Goal: Find contact information: Find contact information

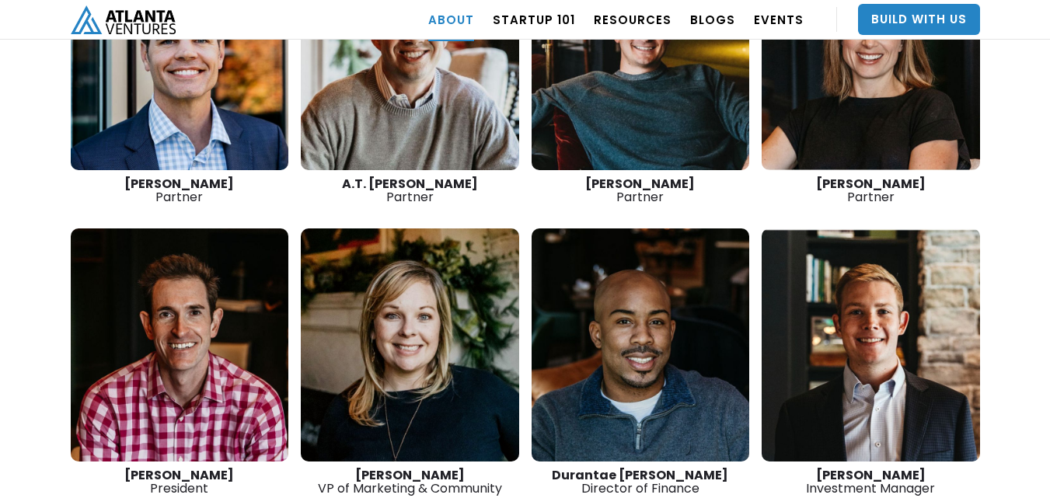
scroll to position [2378, 0]
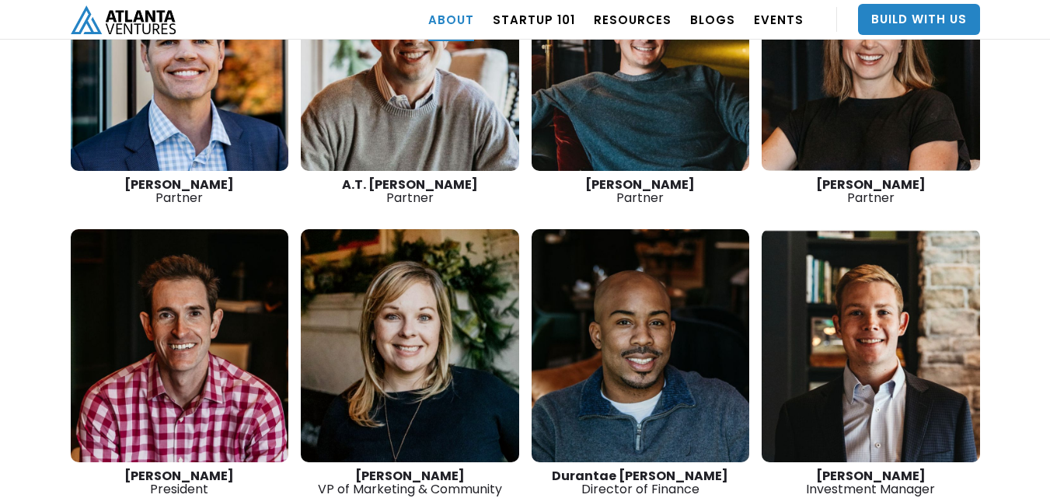
click at [642, 367] on link at bounding box center [641, 345] width 218 height 233
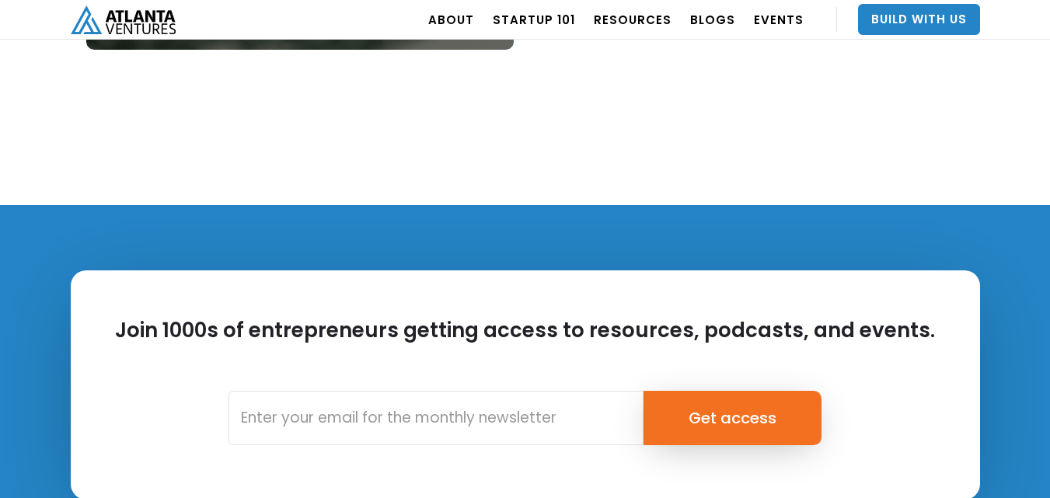
scroll to position [2322, 0]
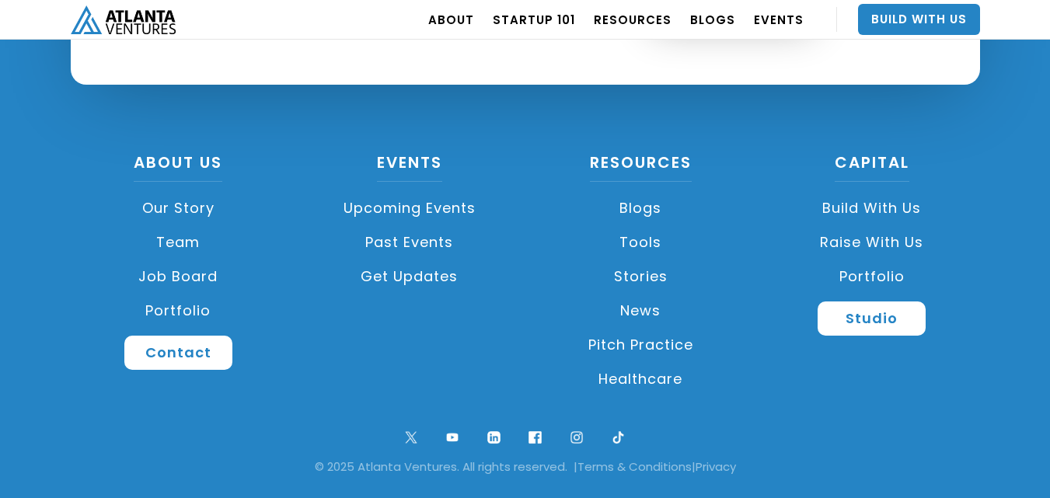
drag, startPoint x: 1055, startPoint y: 439, endPoint x: 1047, endPoint y: 442, distance: 8.4
drag, startPoint x: 1047, startPoint y: 441, endPoint x: 890, endPoint y: 445, distance: 157.0
click at [890, 445] on div at bounding box center [525, 436] width 731 height 33
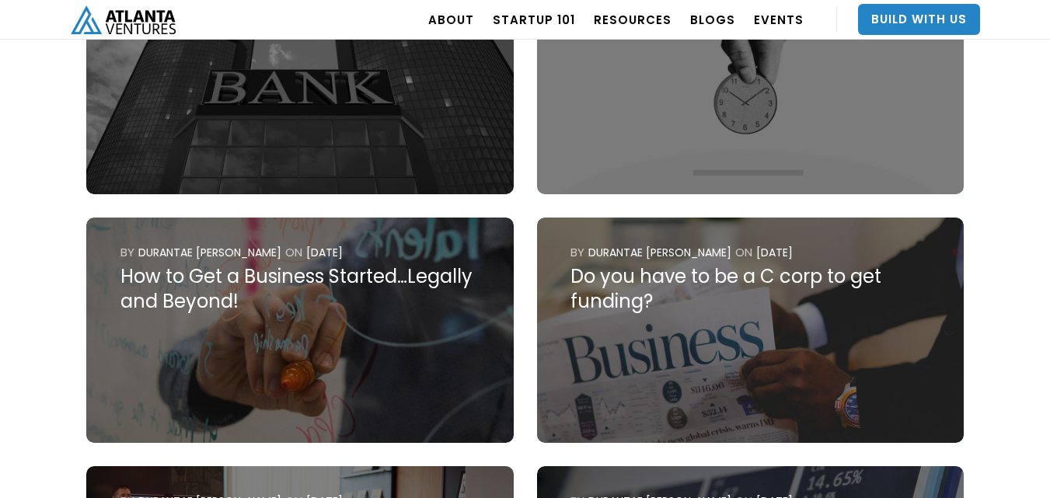
scroll to position [581, 0]
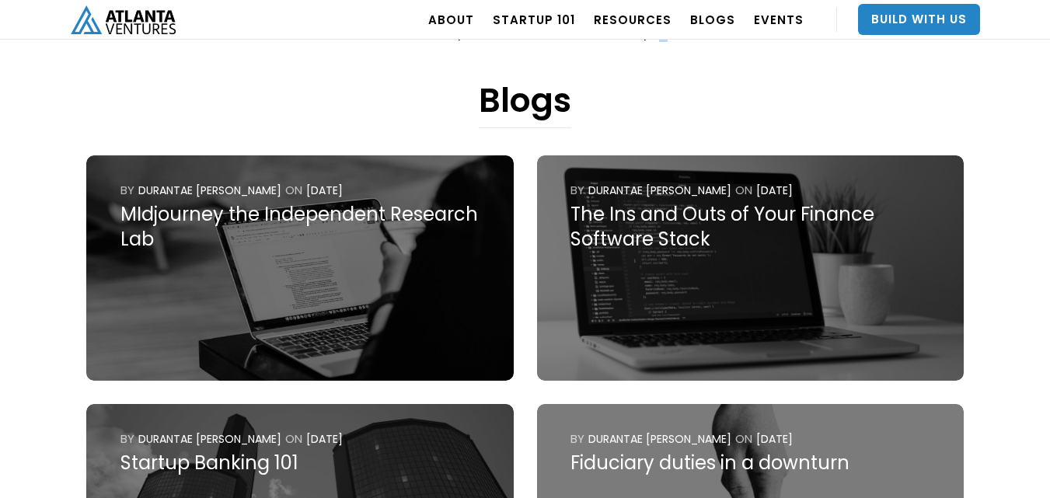
drag, startPoint x: 347, startPoint y: 4, endPoint x: 659, endPoint y: 85, distance: 322.7
click at [660, 85] on div "Durantae Lucas Director of Finance Finance professional in the world of SaaS. A…" at bounding box center [525, 425] width 909 height 1902
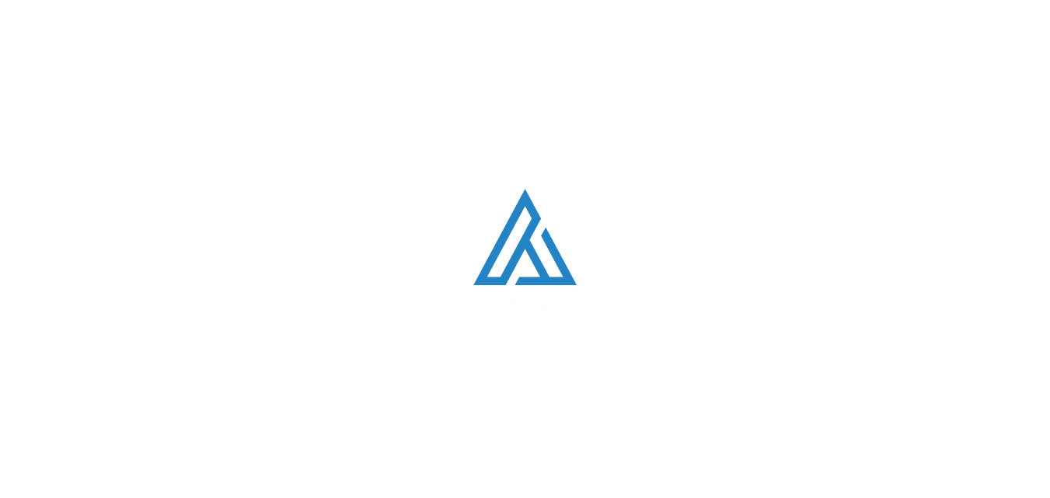
scroll to position [5981, 0]
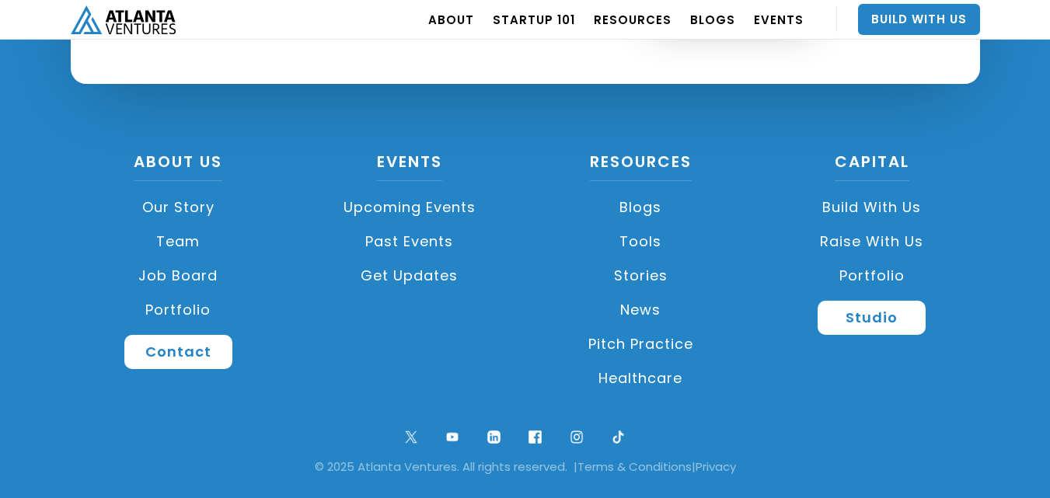
click at [173, 242] on link "Team" at bounding box center [179, 242] width 216 height 34
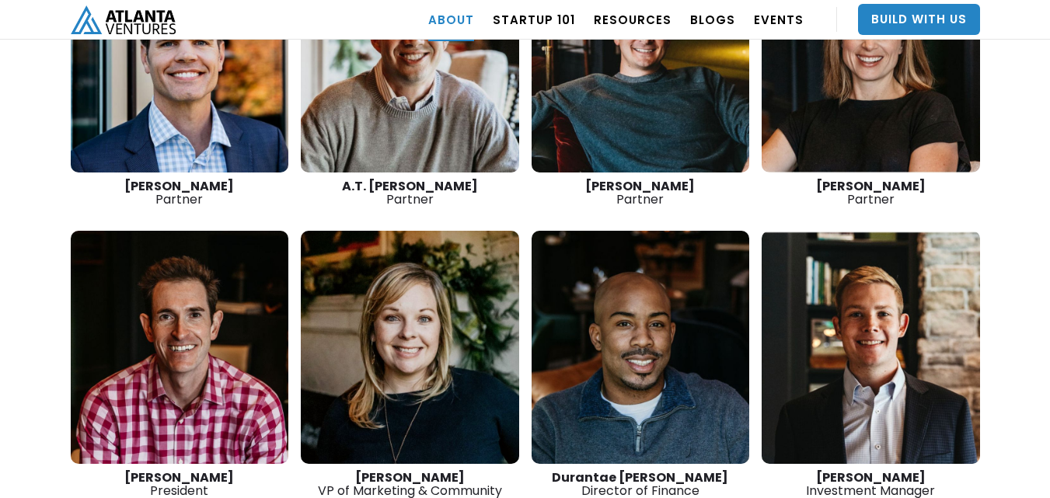
scroll to position [2405, 0]
